Goal: Task Accomplishment & Management: Manage account settings

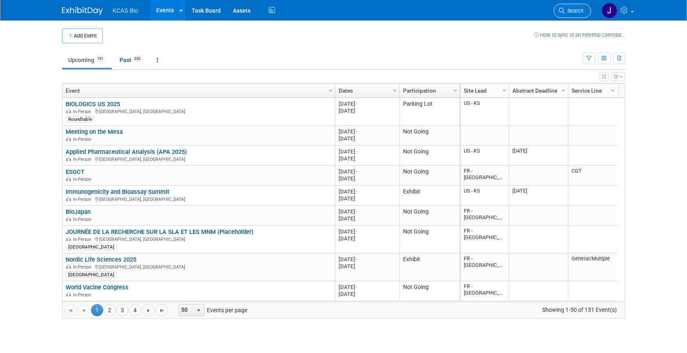
click at [574, 12] on span "Search" at bounding box center [574, 11] width 19 height 6
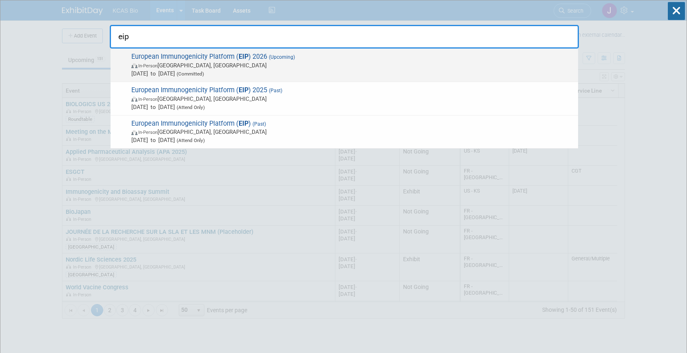
click at [267, 55] on span "(Upcoming)" at bounding box center [281, 57] width 28 height 6
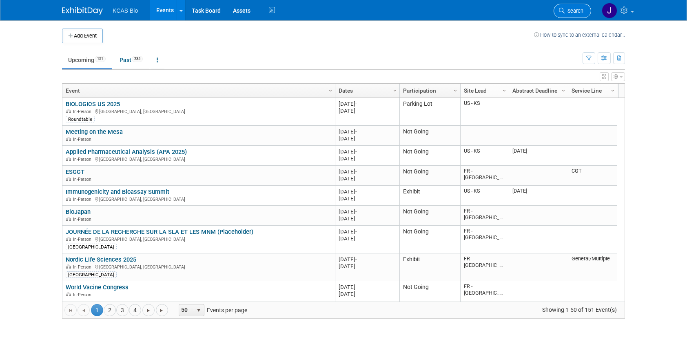
click at [569, 7] on link "Search" at bounding box center [573, 11] width 38 height 14
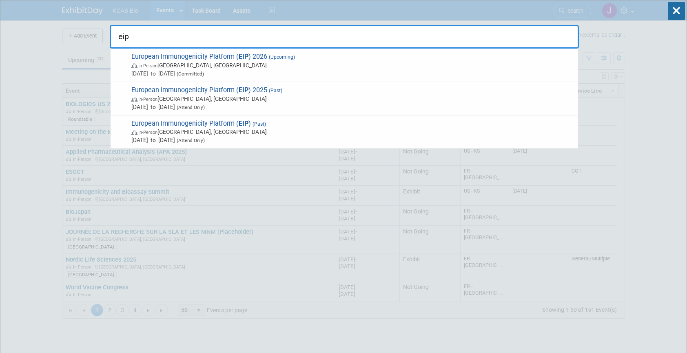
type input "eip"
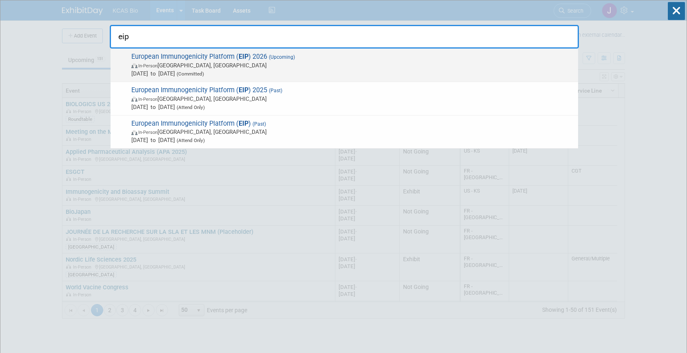
click at [293, 57] on span "(Upcoming)" at bounding box center [281, 57] width 28 height 6
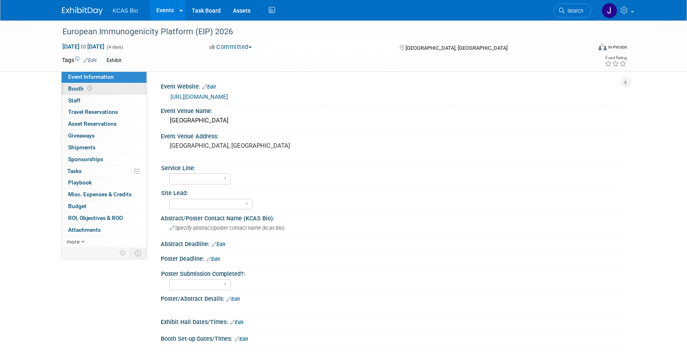
click at [77, 89] on span "Booth" at bounding box center [80, 88] width 25 height 7
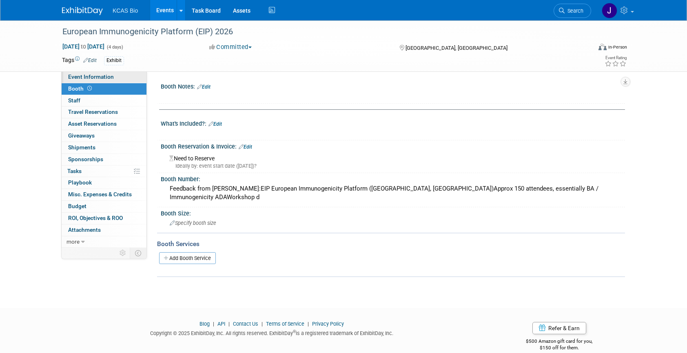
click at [87, 80] on link "Event Information" at bounding box center [104, 76] width 85 height 11
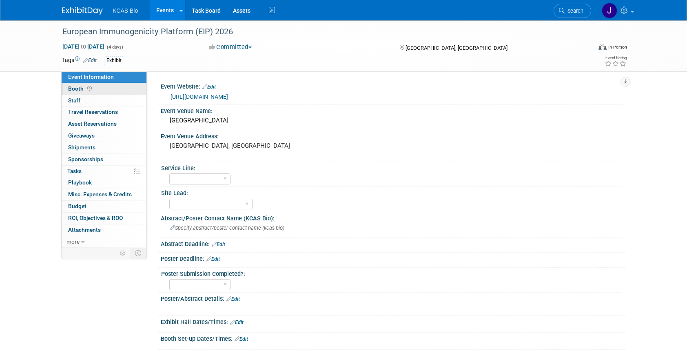
click at [98, 89] on link "Booth" at bounding box center [104, 88] width 85 height 11
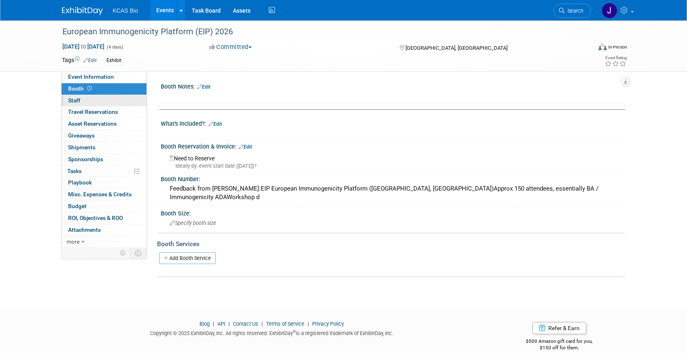
click at [96, 100] on link "0 Staff 0" at bounding box center [104, 100] width 85 height 11
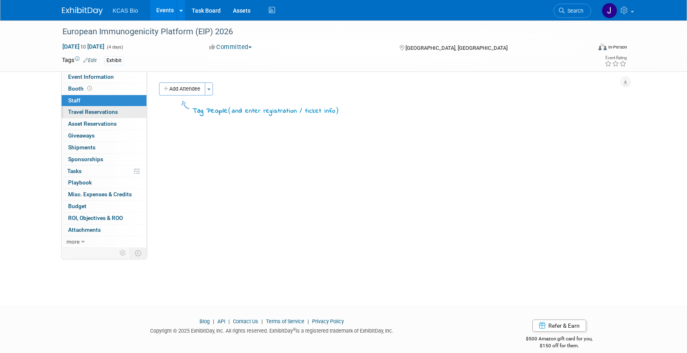
click at [105, 113] on span "Travel Reservations 0" at bounding box center [93, 111] width 50 height 7
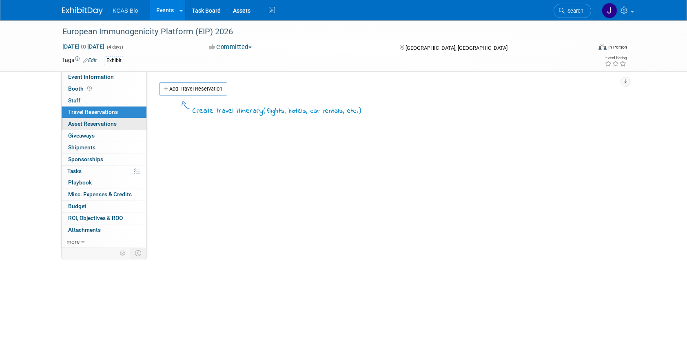
click at [108, 124] on span "Asset Reservations 0" at bounding box center [92, 123] width 49 height 7
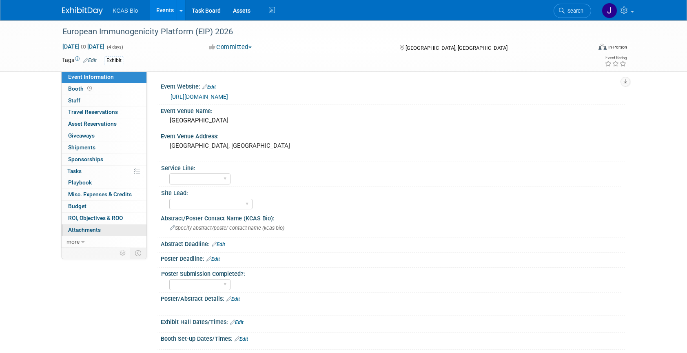
click at [88, 229] on span "Attachments 0" at bounding box center [84, 229] width 33 height 7
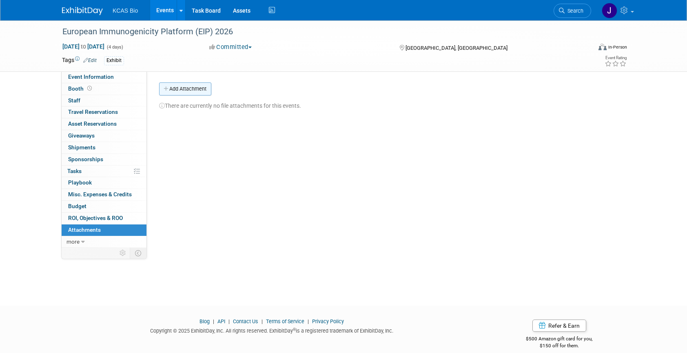
click at [196, 89] on button "Add Attachment" at bounding box center [185, 88] width 52 height 13
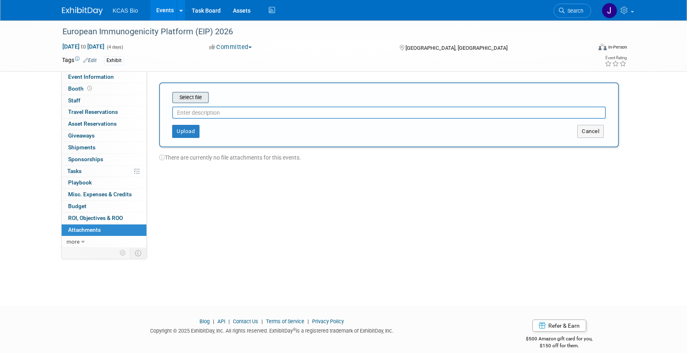
click at [186, 98] on input "file" at bounding box center [159, 98] width 97 height 10
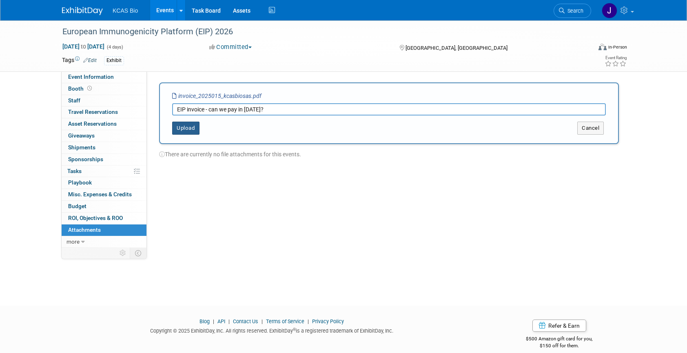
type input "EIP invoice - can we pay in January 2026?"
click at [183, 126] on button "Upload" at bounding box center [185, 128] width 27 height 13
